Goal: Task Accomplishment & Management: Manage account settings

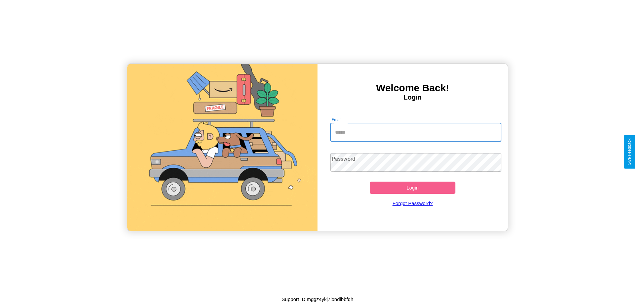
click at [416, 132] on input "Email" at bounding box center [416, 132] width 171 height 19
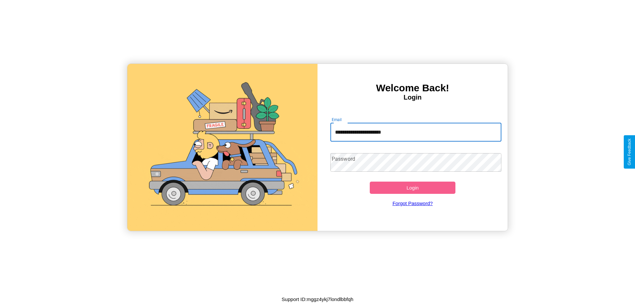
type input "**********"
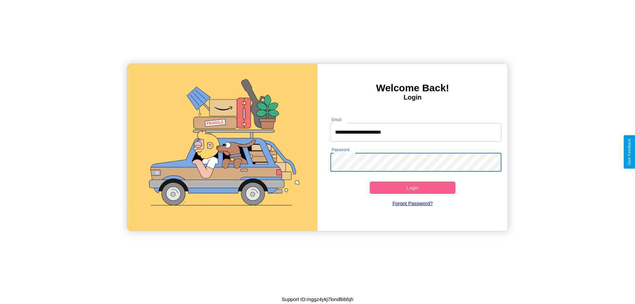
click at [413, 188] on button "Login" at bounding box center [413, 188] width 86 height 12
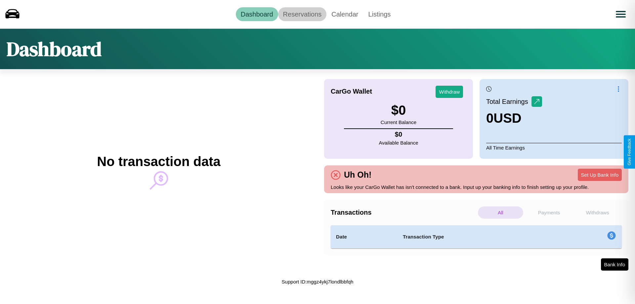
click at [302, 14] on link "Reservations" at bounding box center [302, 14] width 49 height 14
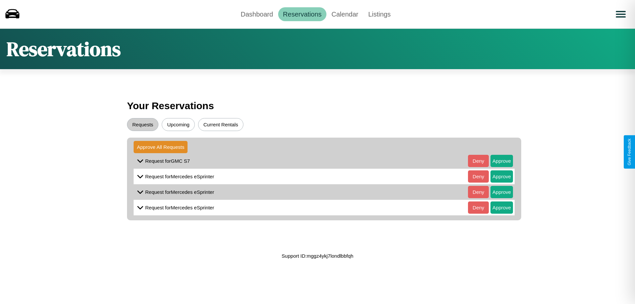
click at [178, 124] on button "Upcoming" at bounding box center [178, 124] width 33 height 13
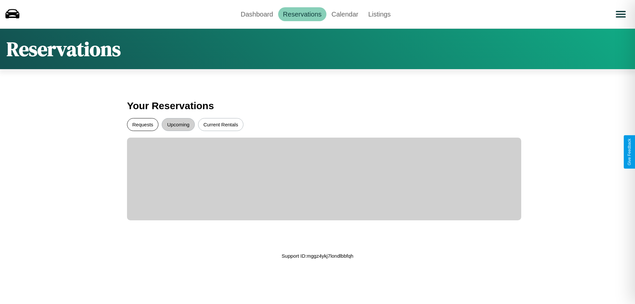
click at [143, 124] on button "Requests" at bounding box center [142, 124] width 31 height 13
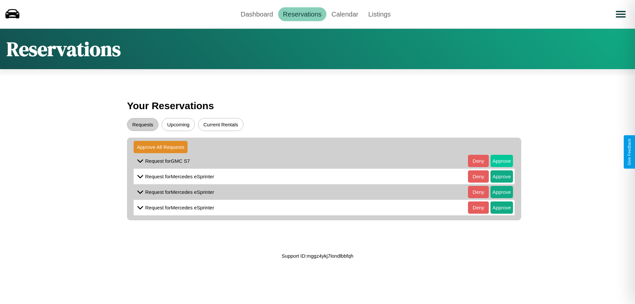
click at [497, 161] on button "Approve" at bounding box center [502, 161] width 23 height 12
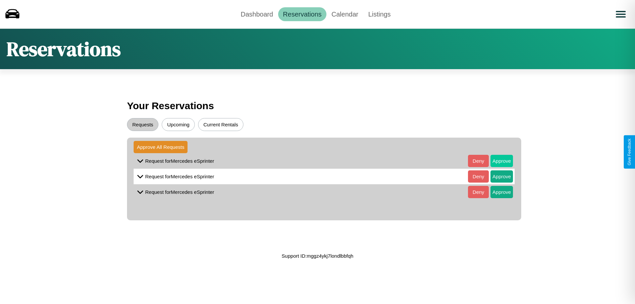
click at [497, 161] on button "Approve" at bounding box center [502, 161] width 23 height 12
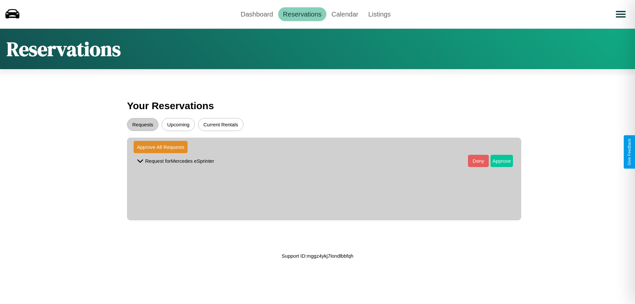
click at [497, 161] on button "Approve" at bounding box center [502, 161] width 23 height 12
